Goal: Check status: Check status

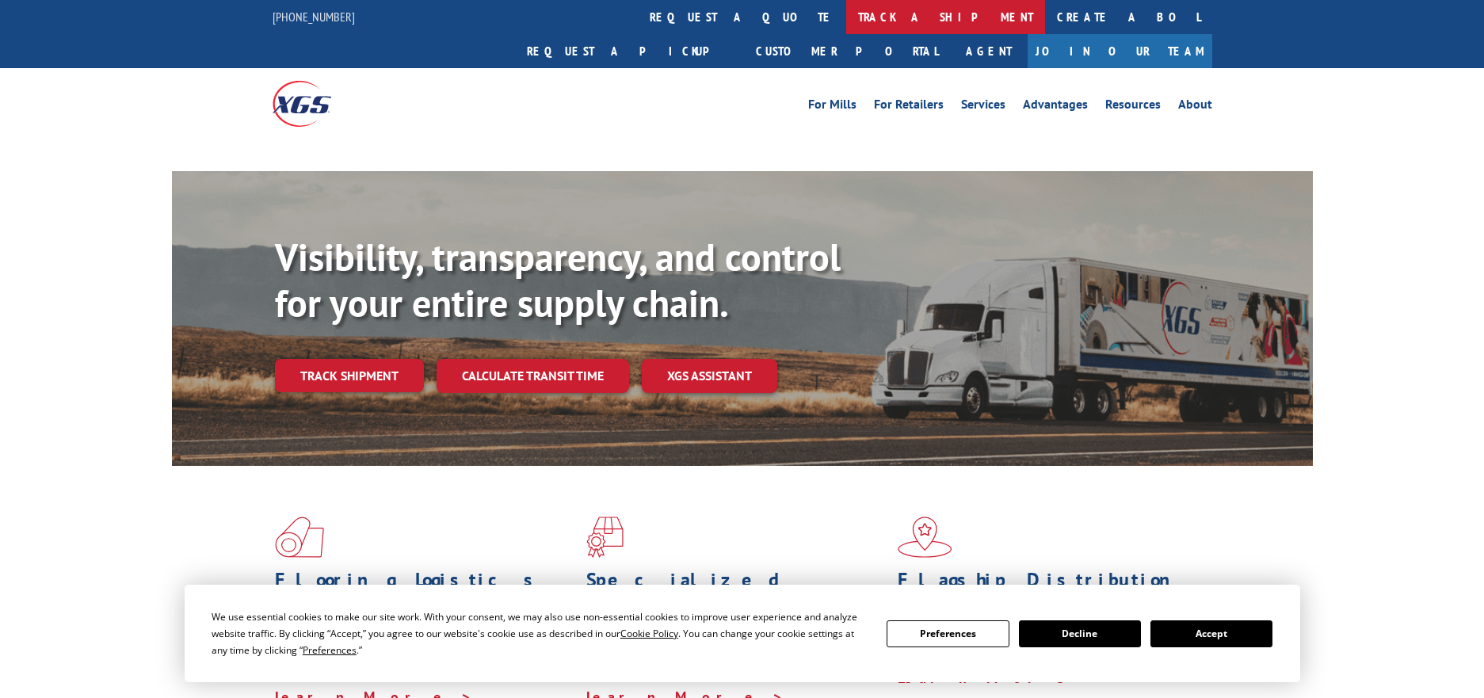
click at [846, 13] on link "track a shipment" at bounding box center [945, 17] width 199 height 34
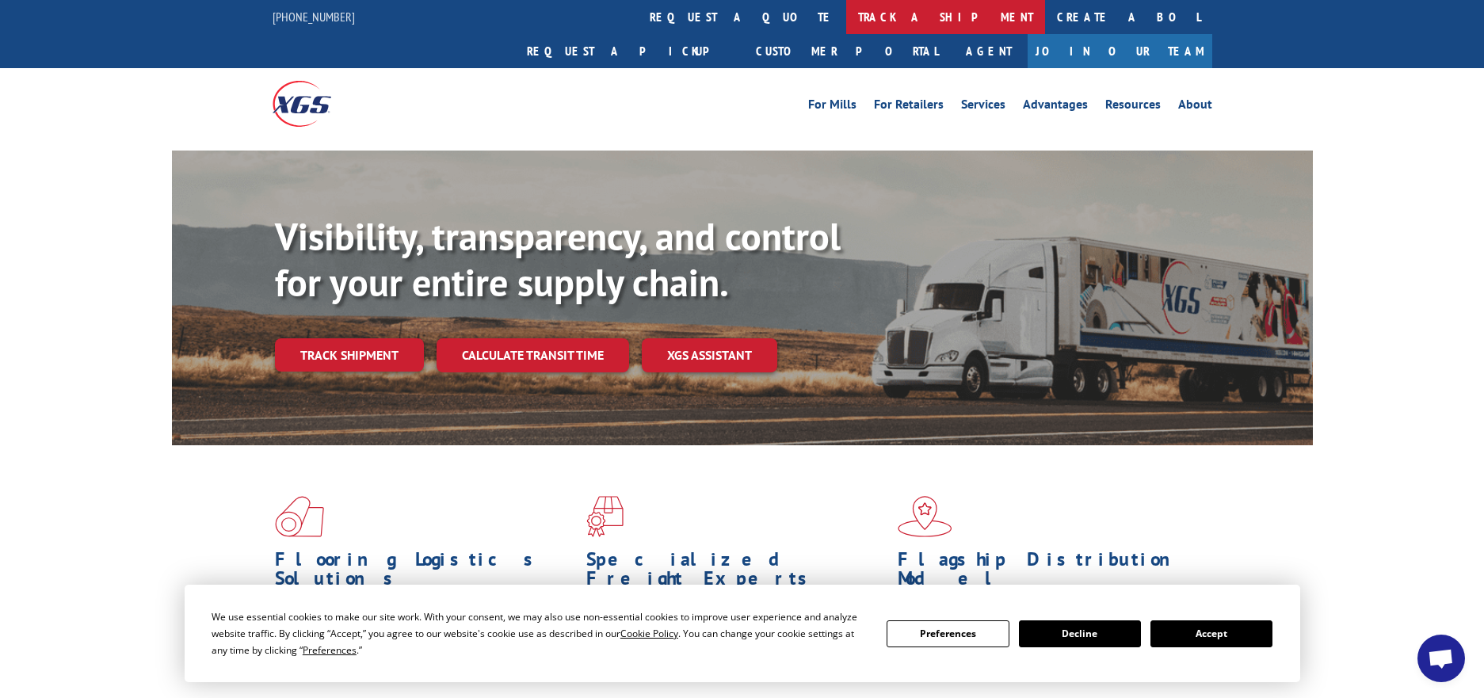
click at [846, 12] on link "track a shipment" at bounding box center [945, 17] width 199 height 34
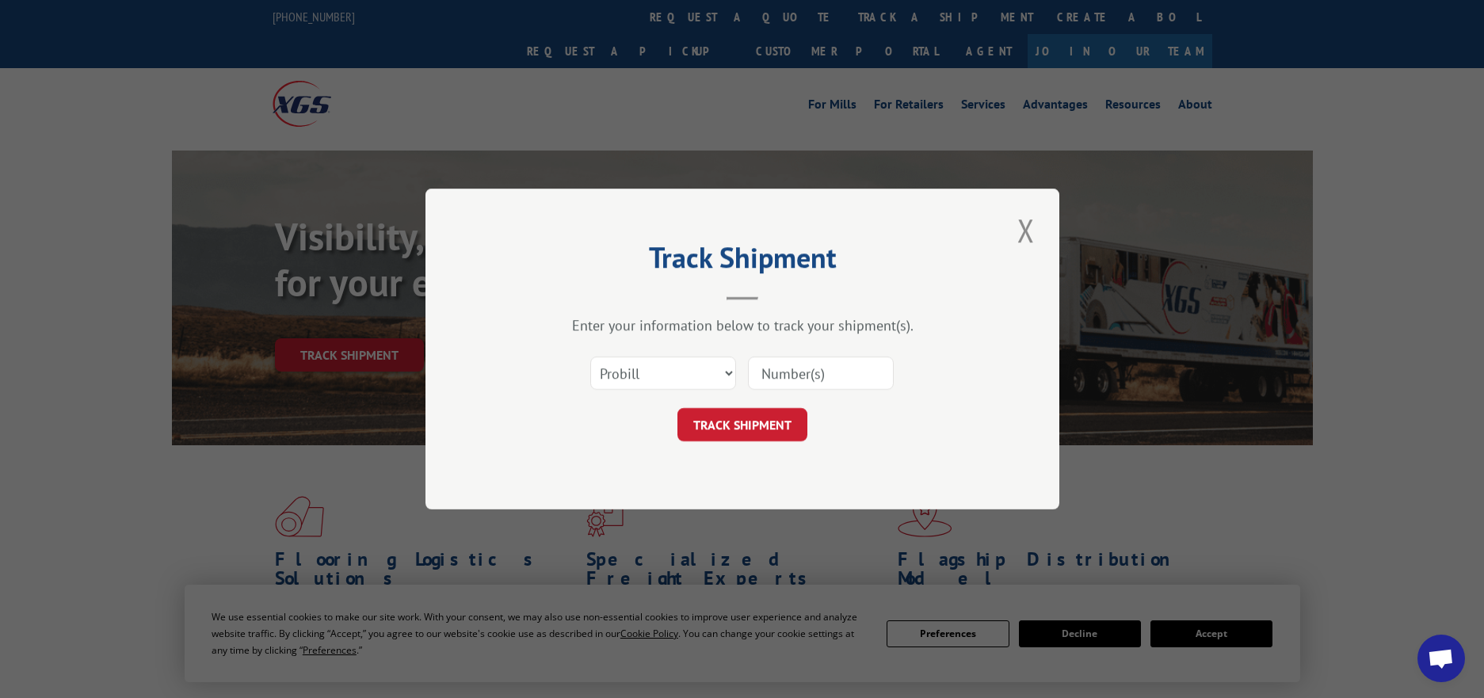
paste input "2401258"
type input "2401258"
click at [769, 429] on button "TRACK SHIPMENT" at bounding box center [742, 424] width 130 height 33
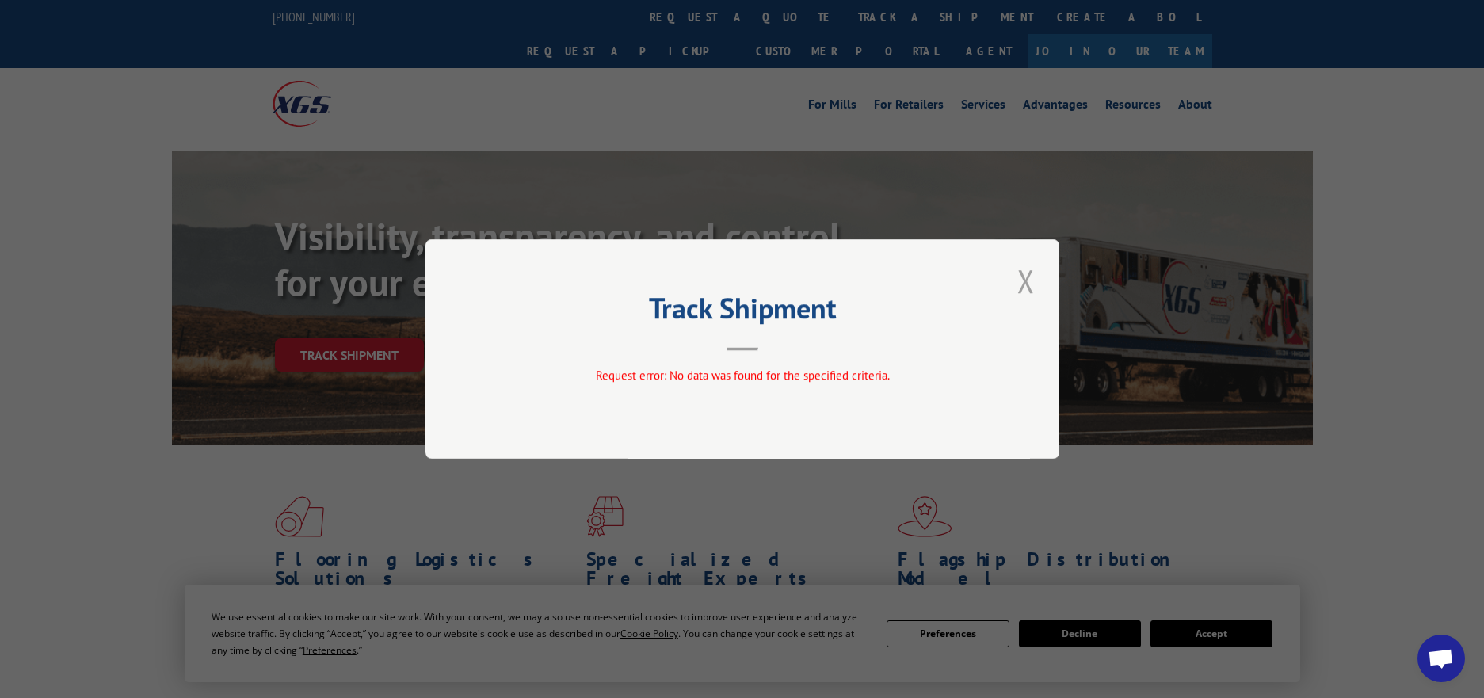
click at [1020, 274] on button "Close modal" at bounding box center [1025, 281] width 27 height 44
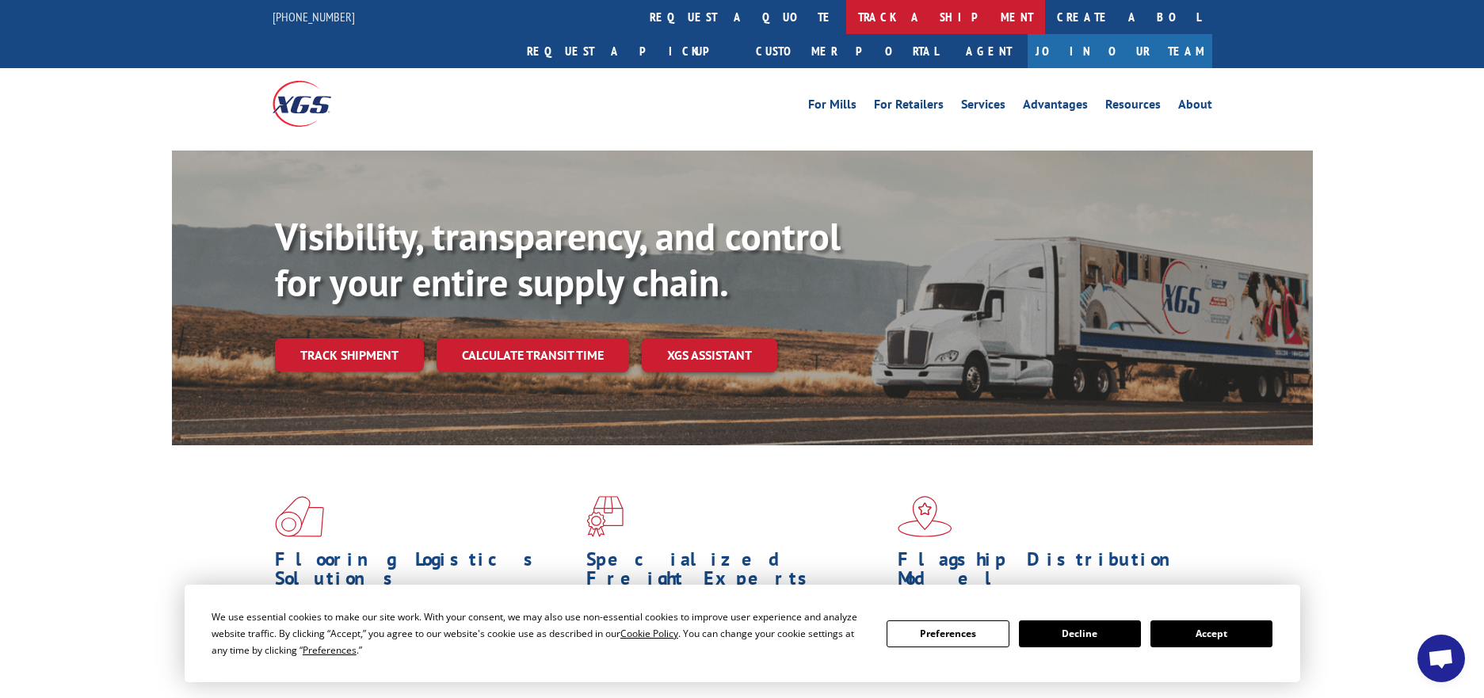
click at [846, 10] on link "track a shipment" at bounding box center [945, 17] width 199 height 34
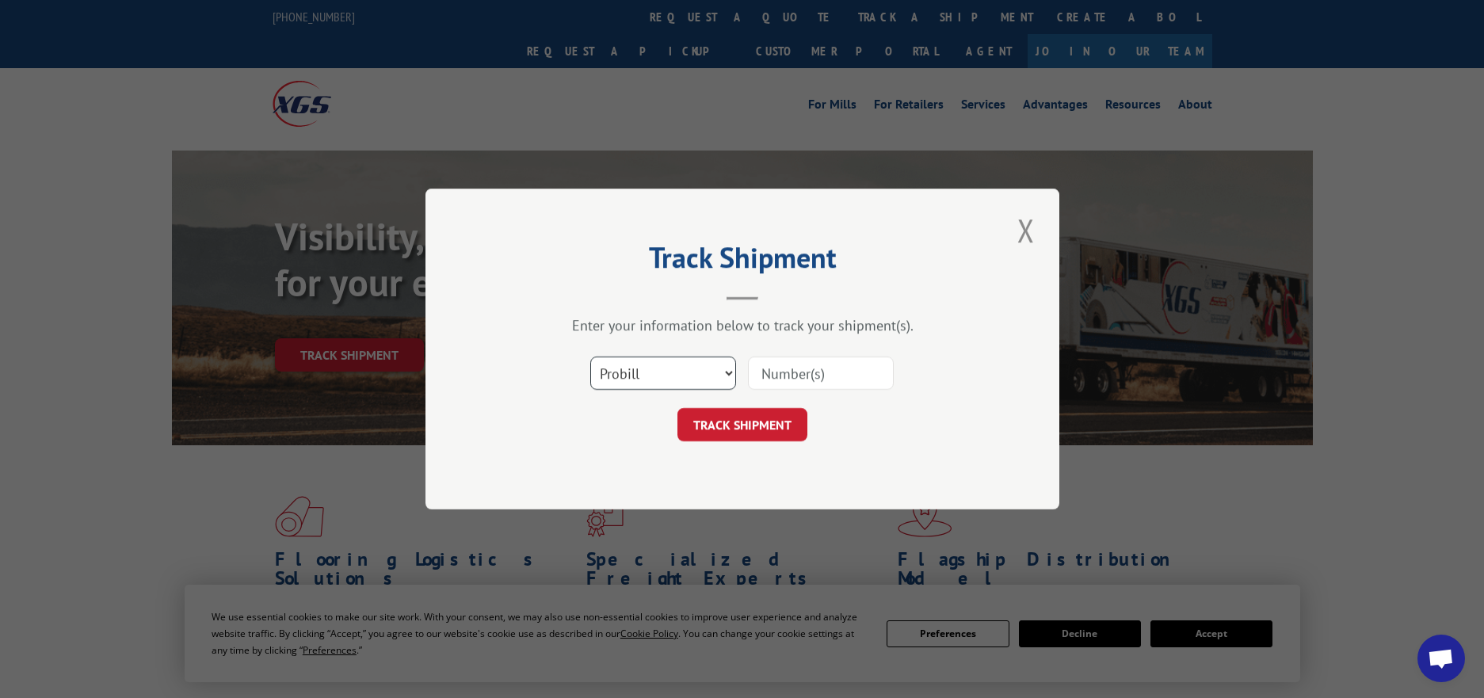
click at [609, 365] on select "Select category... Probill BOL PO" at bounding box center [663, 373] width 146 height 33
select select "po"
click at [590, 357] on select "Select category... Probill BOL PO" at bounding box center [663, 373] width 146 height 33
paste input "22536953"
type input "22536953"
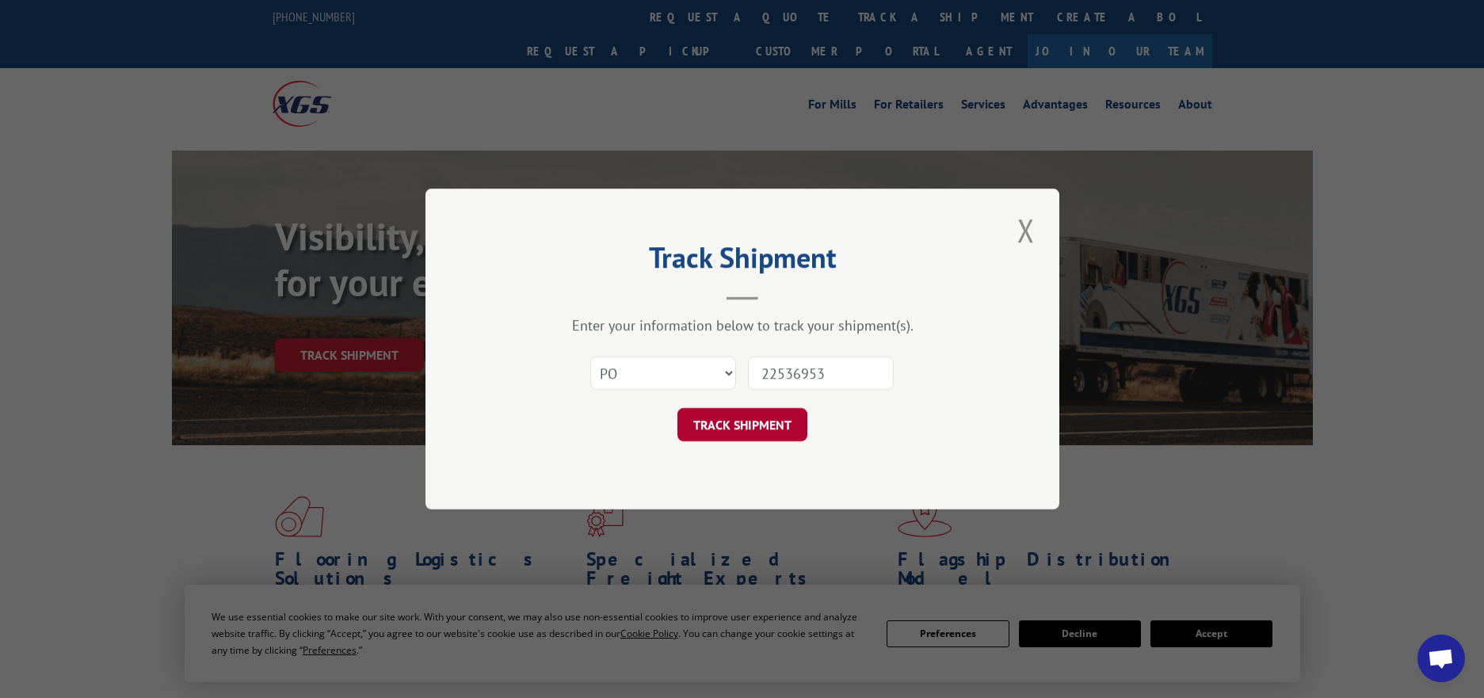
click at [766, 414] on button "TRACK SHIPMENT" at bounding box center [742, 424] width 130 height 33
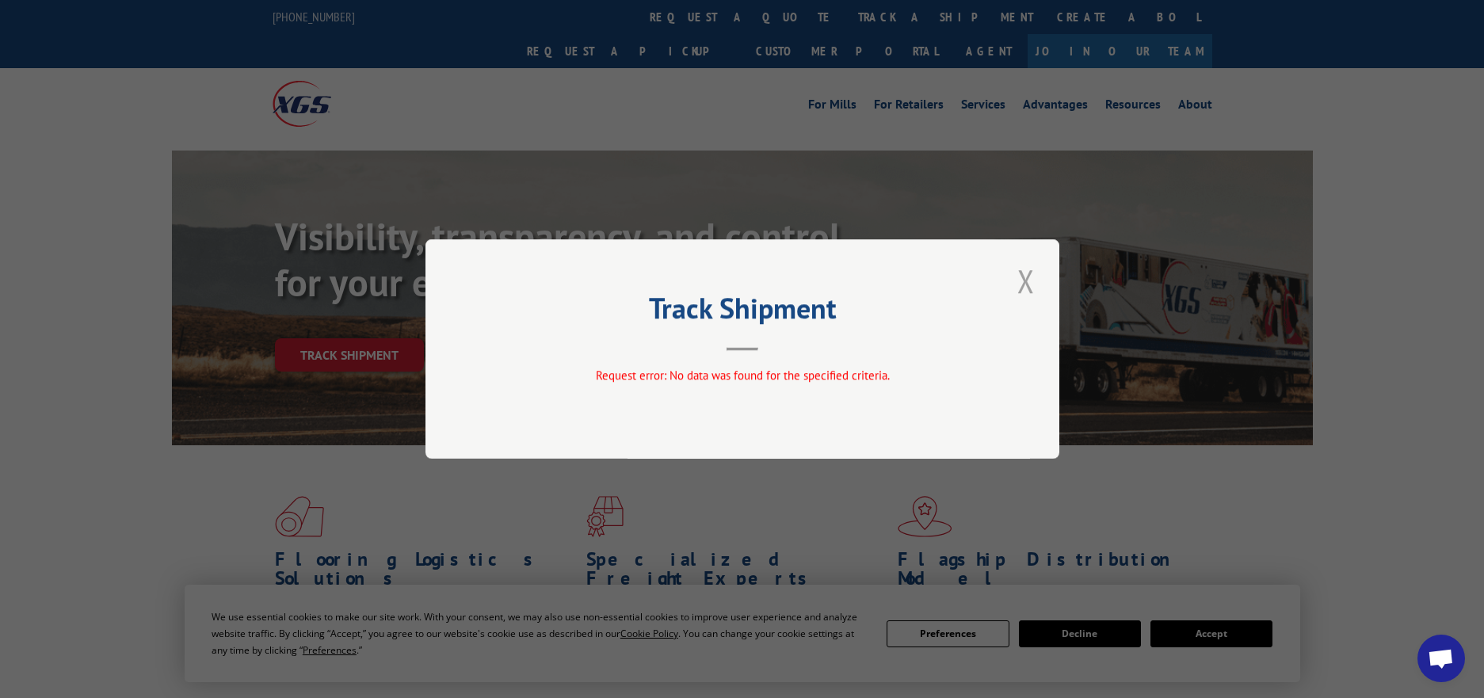
click at [1028, 282] on button "Close modal" at bounding box center [1025, 281] width 27 height 44
